Goal: Task Accomplishment & Management: Manage account settings

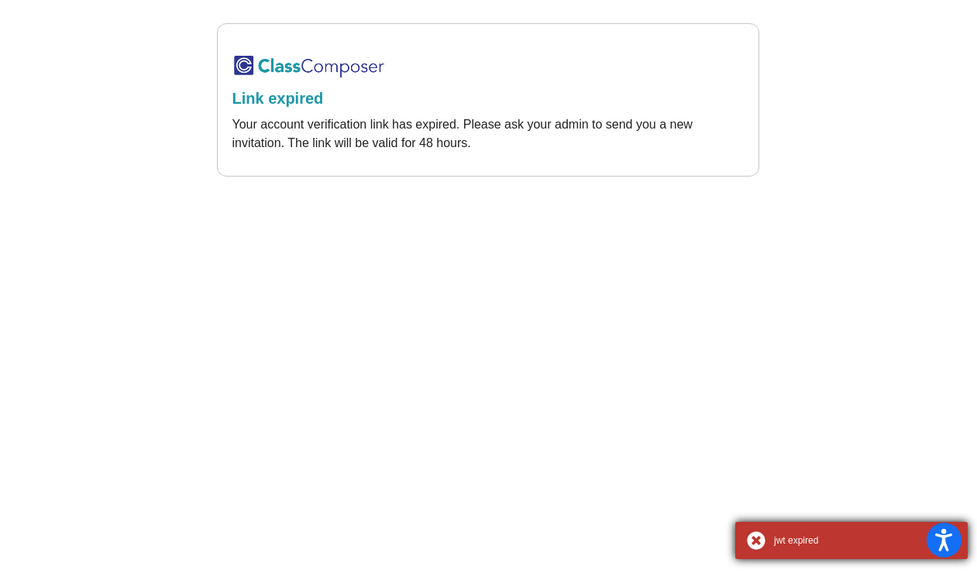
click at [758, 542] on div "jwt expired" at bounding box center [851, 540] width 232 height 37
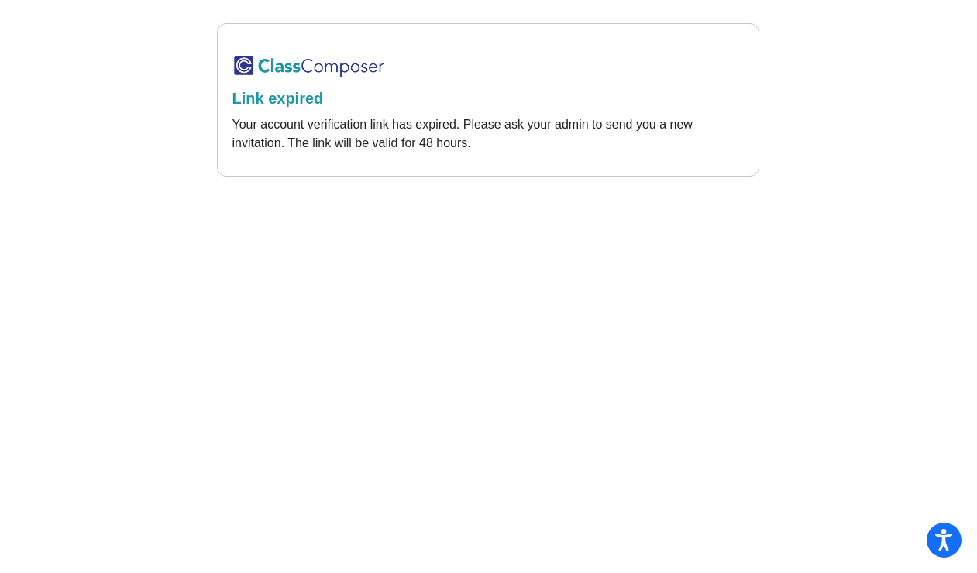
click at [294, 57] on img at bounding box center [309, 66] width 155 height 26
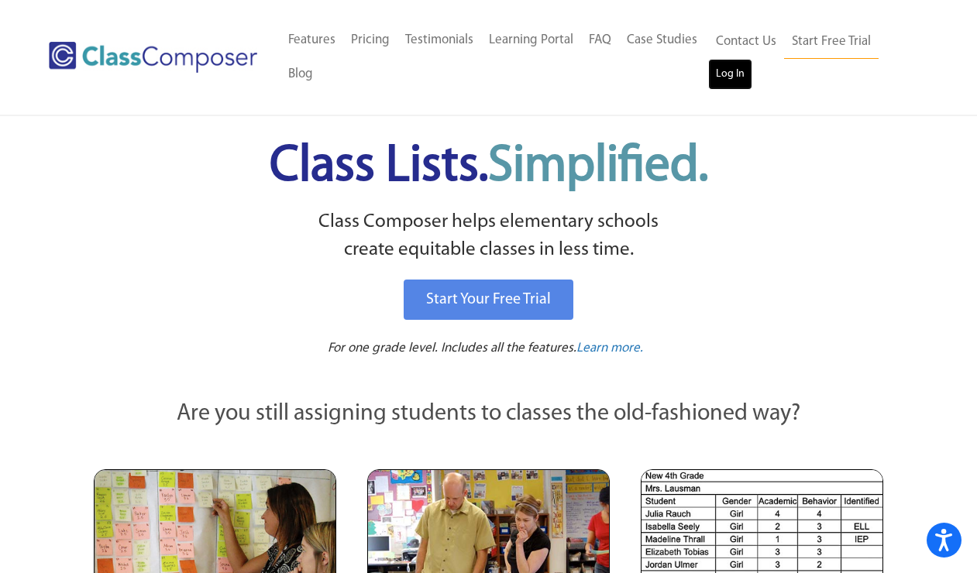
click at [722, 78] on link "Log In" at bounding box center [730, 74] width 44 height 31
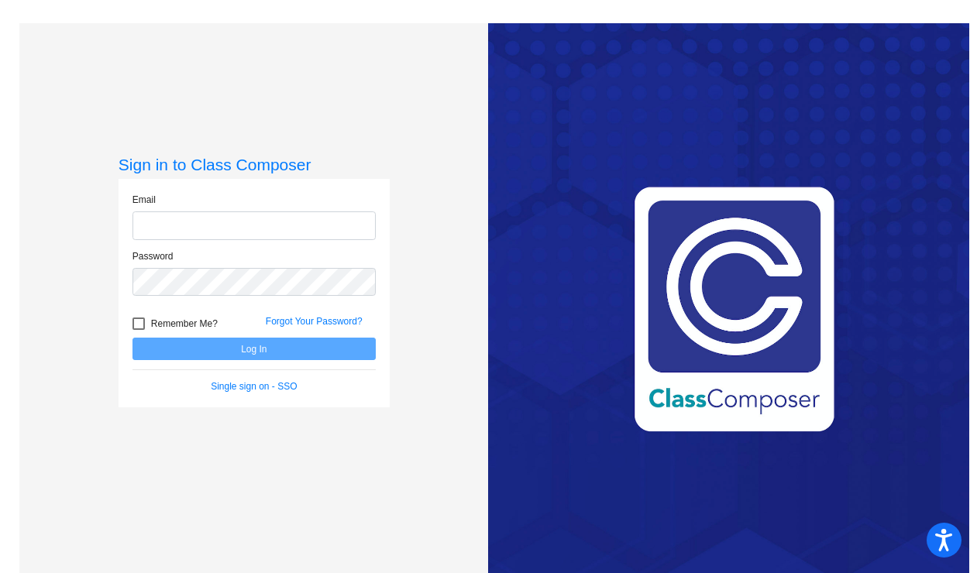
type input "jalexander@seminoleisd.net"
click at [218, 344] on button "Log In" at bounding box center [253, 349] width 243 height 22
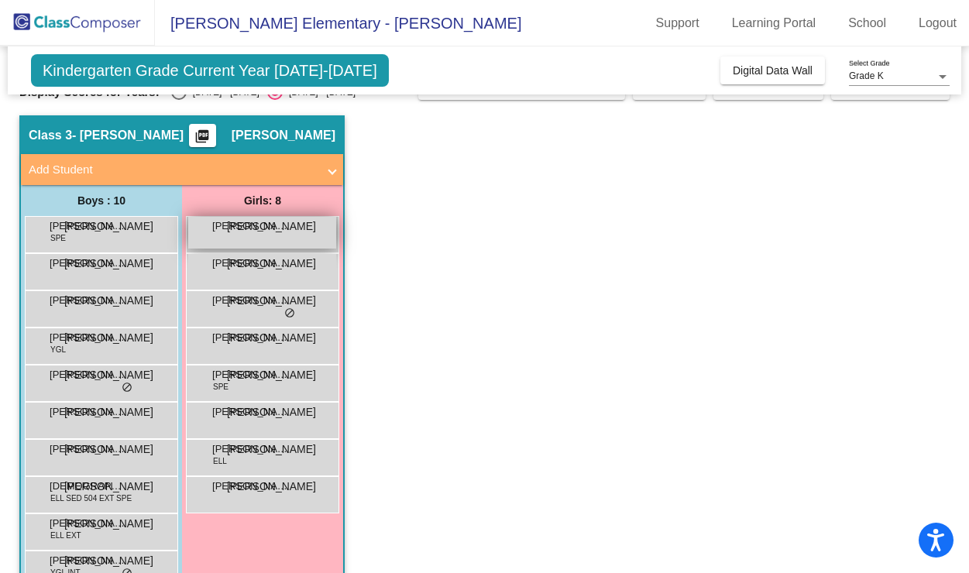
scroll to position [71, 0]
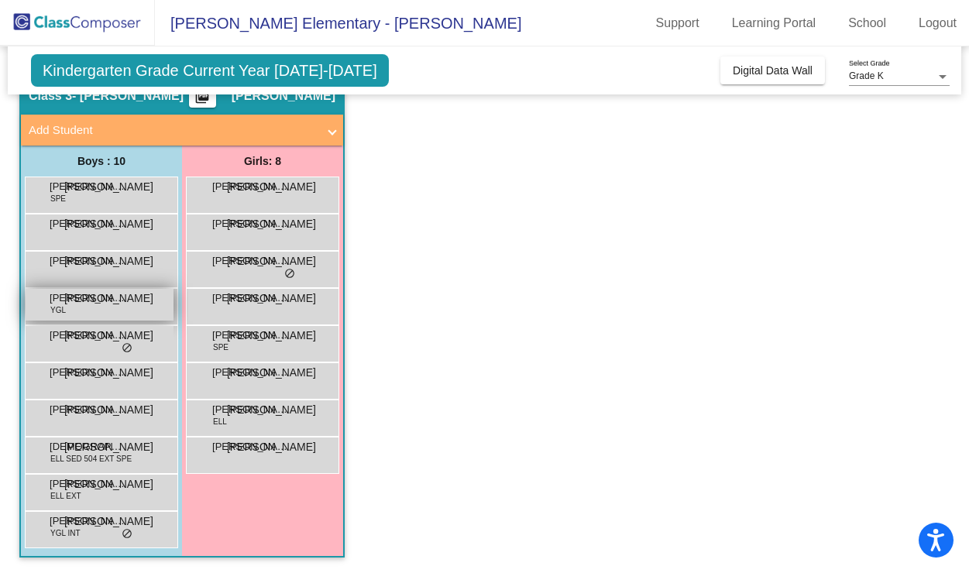
click at [91, 308] on div "Corey Seymour YGL JA lock do_not_disturb_alt" at bounding box center [100, 305] width 148 height 32
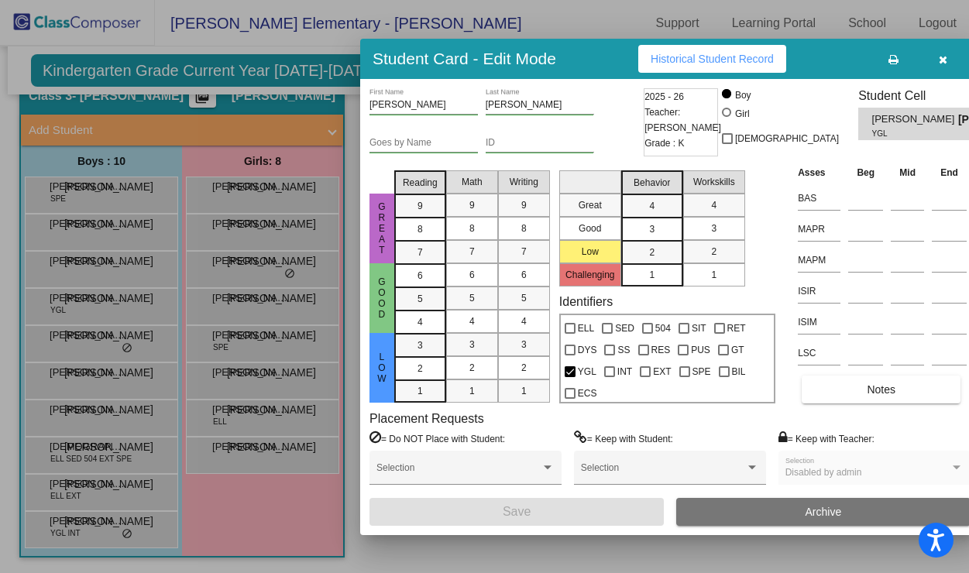
click at [93, 189] on div at bounding box center [484, 286] width 969 height 573
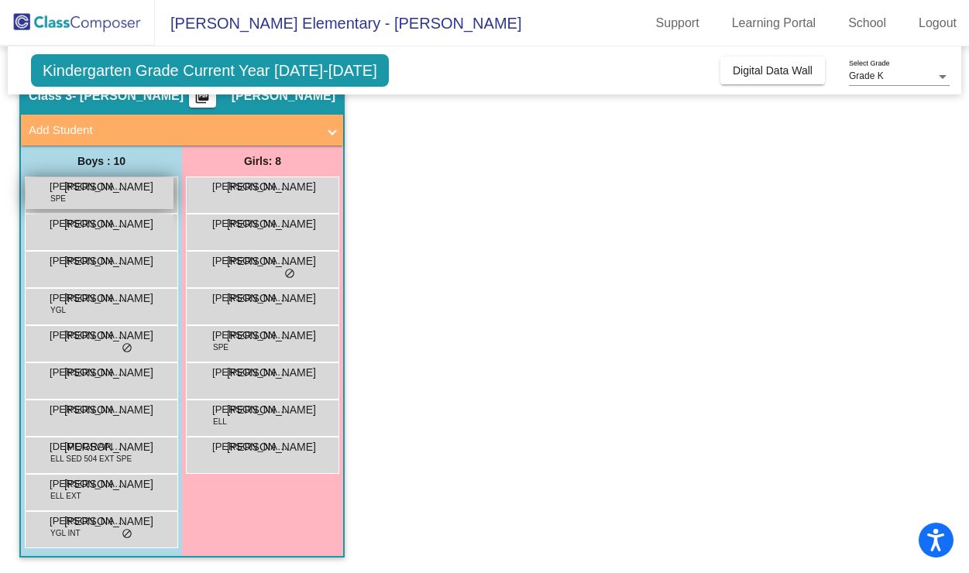
click at [81, 190] on span "[PERSON_NAME]" at bounding box center [88, 186] width 77 height 15
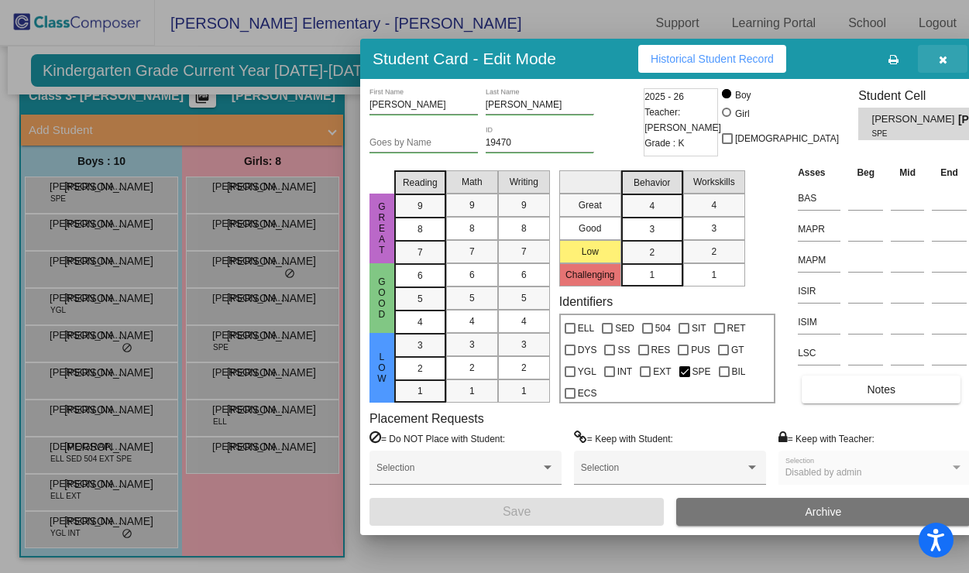
click at [939, 62] on icon "button" at bounding box center [943, 59] width 9 height 11
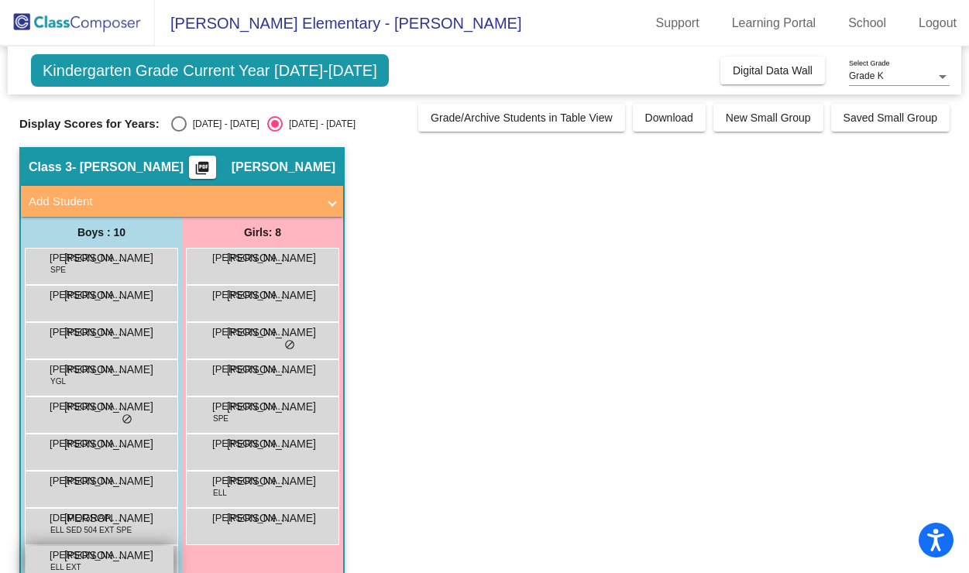
scroll to position [0, 0]
click at [174, 120] on div "Select an option" at bounding box center [178, 123] width 15 height 15
click at [178, 132] on input "[DATE] - [DATE]" at bounding box center [178, 132] width 1 height 1
radio input "true"
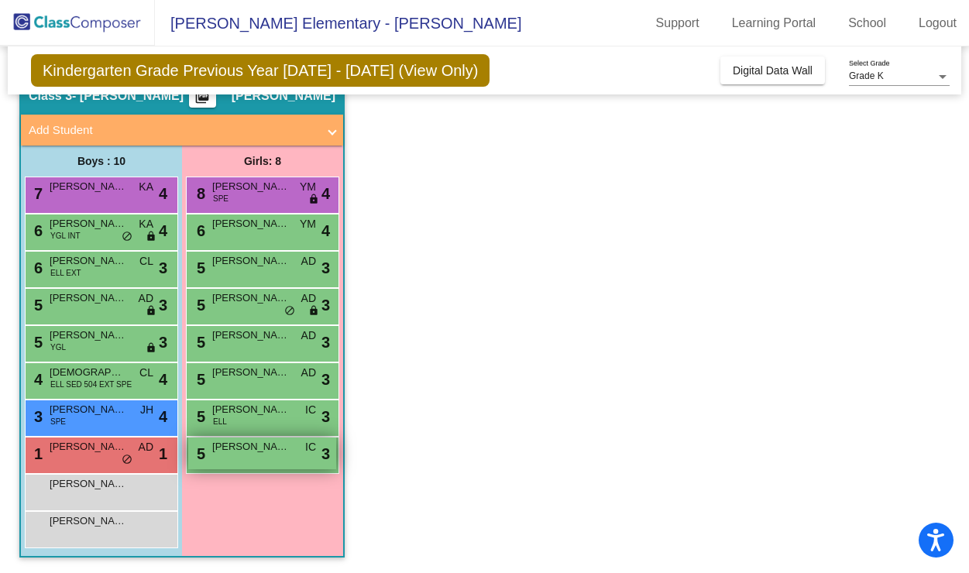
scroll to position [67, 0]
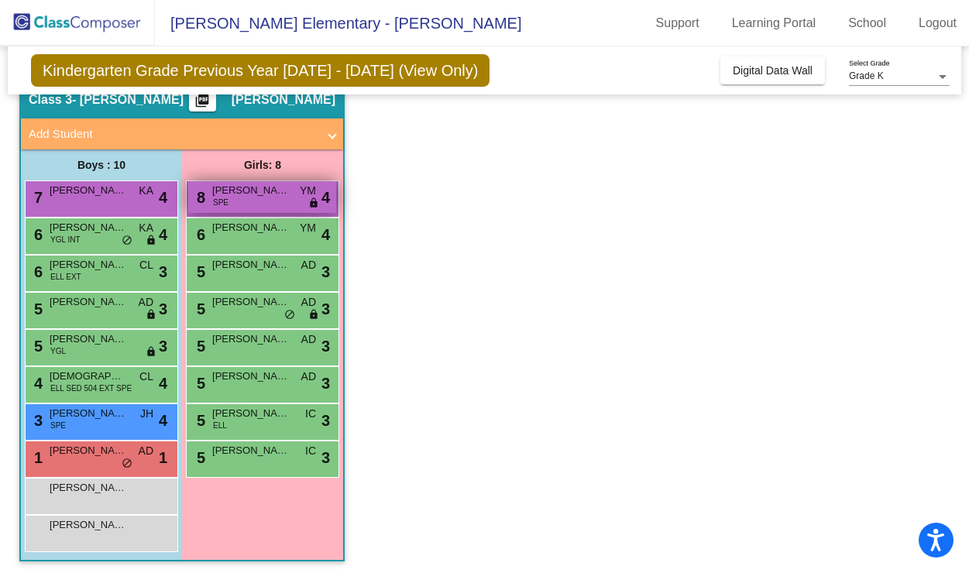
click at [320, 198] on div "8 Ellie Espino SPE YM lock do_not_disturb_alt 4" at bounding box center [262, 197] width 148 height 32
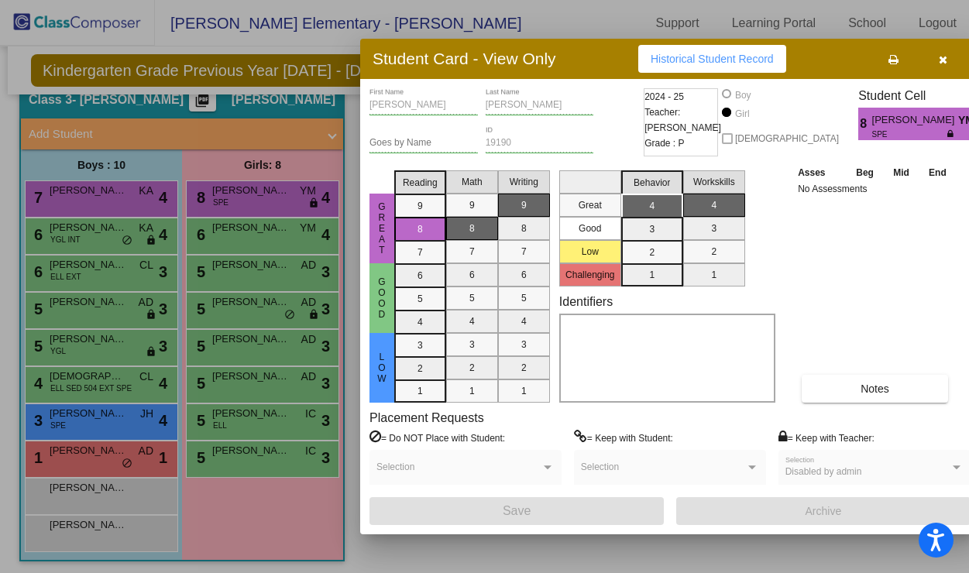
click at [939, 59] on icon "button" at bounding box center [943, 59] width 9 height 11
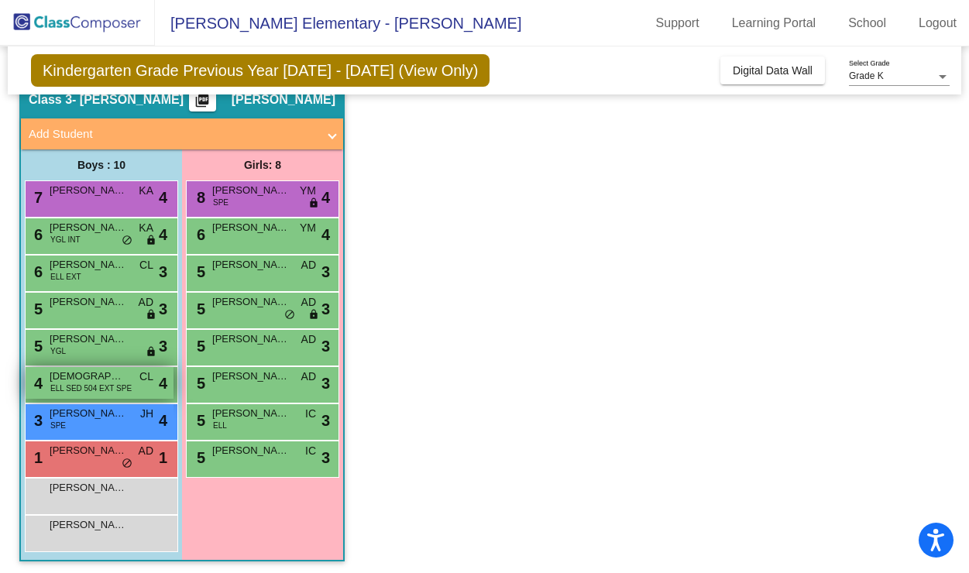
click at [106, 384] on span "ELL SED 504 EXT SPE" at bounding box center [90, 389] width 81 height 12
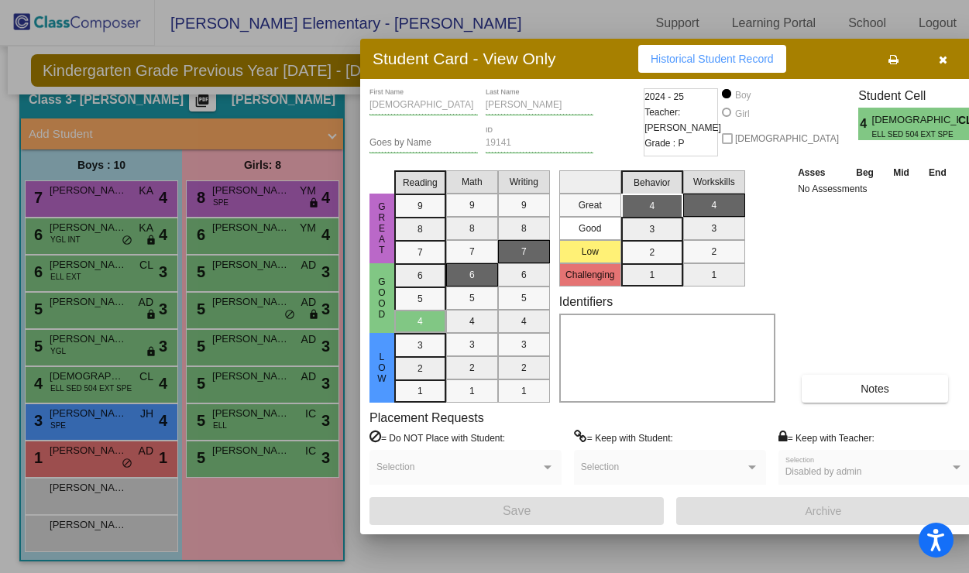
click at [939, 55] on icon "button" at bounding box center [943, 59] width 9 height 11
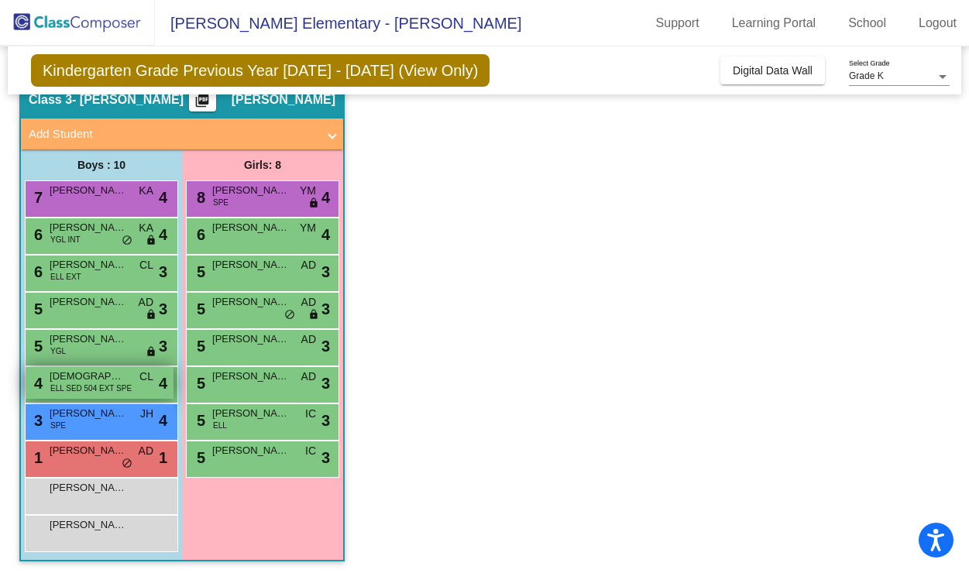
click at [74, 388] on span "ELL SED 504 EXT SPE" at bounding box center [90, 389] width 81 height 12
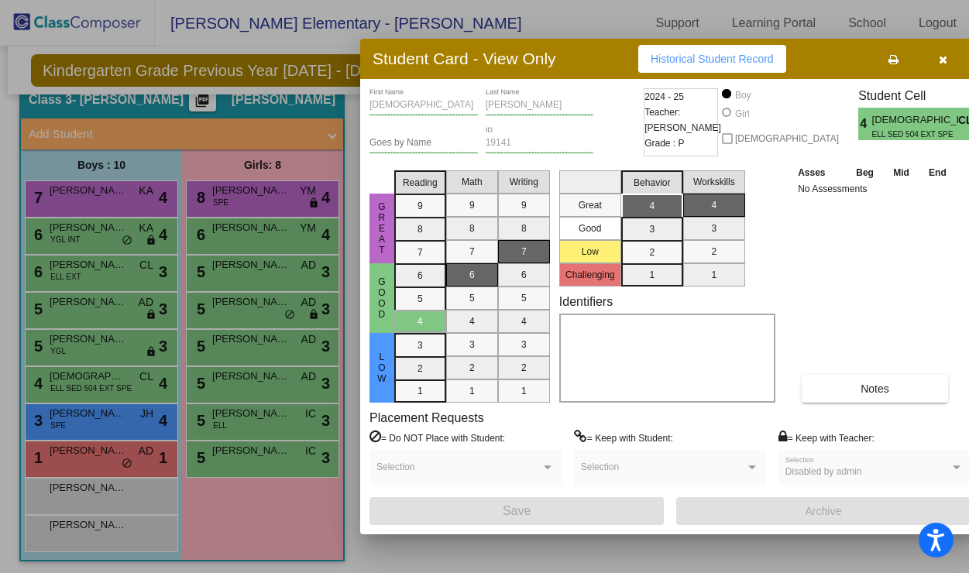
click at [902, 126] on span "[DEMOGRAPHIC_DATA][PERSON_NAME]" at bounding box center [915, 120] width 86 height 16
click at [939, 57] on icon "button" at bounding box center [943, 59] width 9 height 11
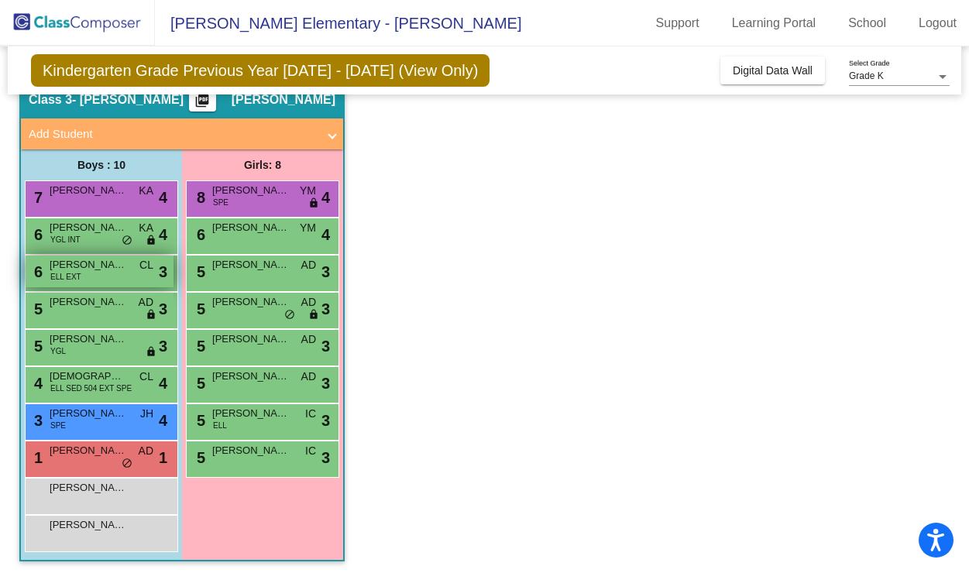
click at [105, 268] on span "[PERSON_NAME]" at bounding box center [88, 264] width 77 height 15
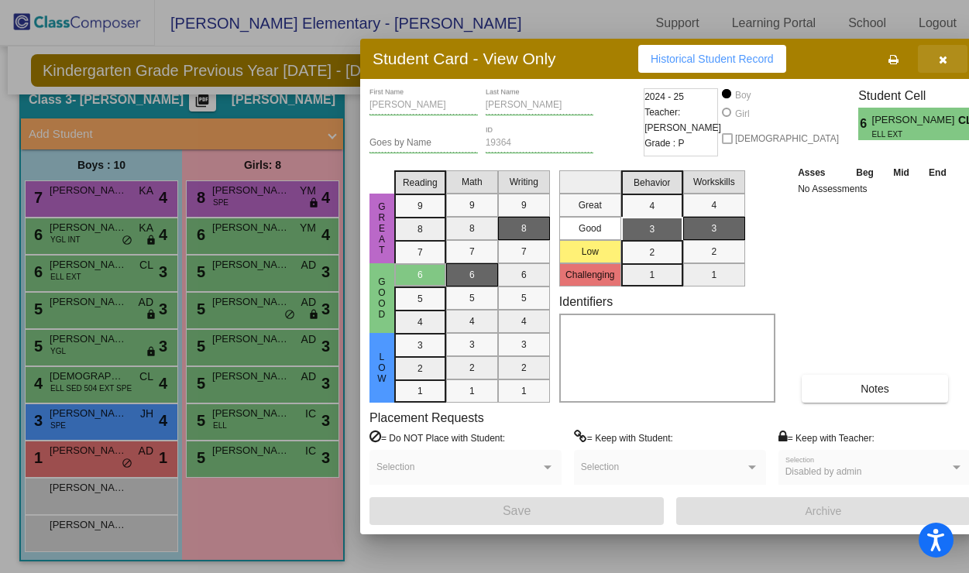
click at [939, 63] on icon "button" at bounding box center [943, 59] width 9 height 11
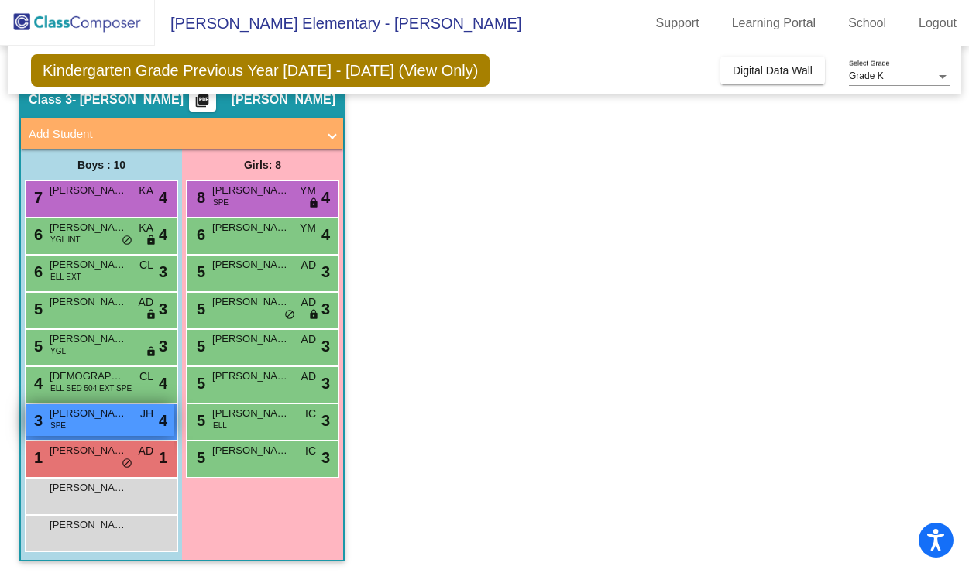
click at [107, 424] on div "3 Alberto Ruiz SPE JH lock do_not_disturb_alt 4" at bounding box center [100, 420] width 148 height 32
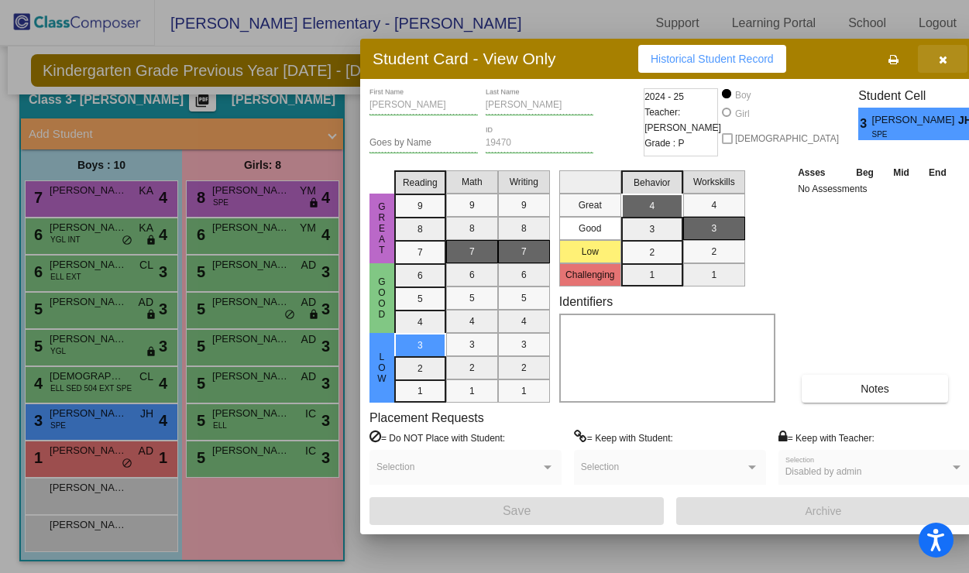
click at [939, 57] on icon "button" at bounding box center [943, 59] width 9 height 11
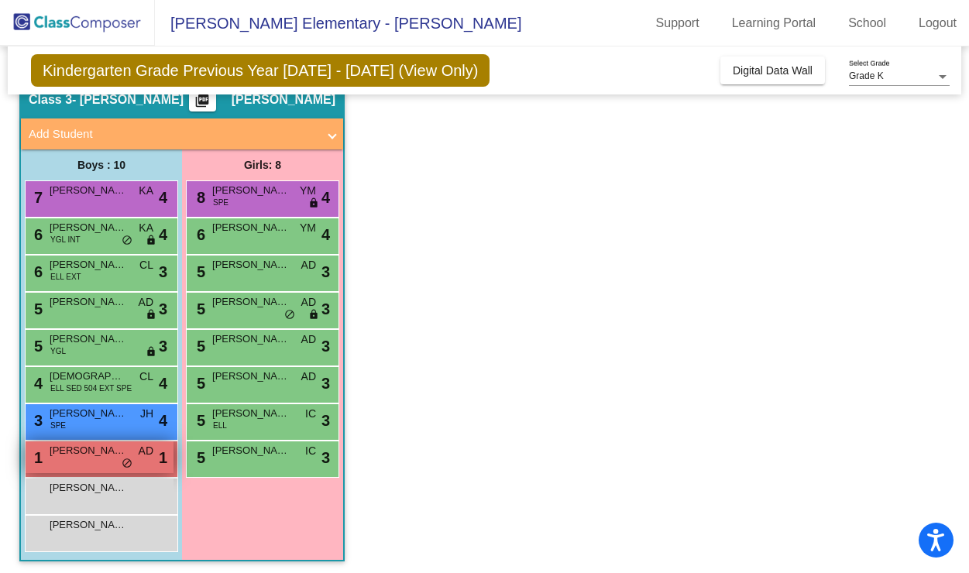
click at [92, 452] on span "[PERSON_NAME]" at bounding box center [88, 450] width 77 height 15
